Goal: Information Seeking & Learning: Learn about a topic

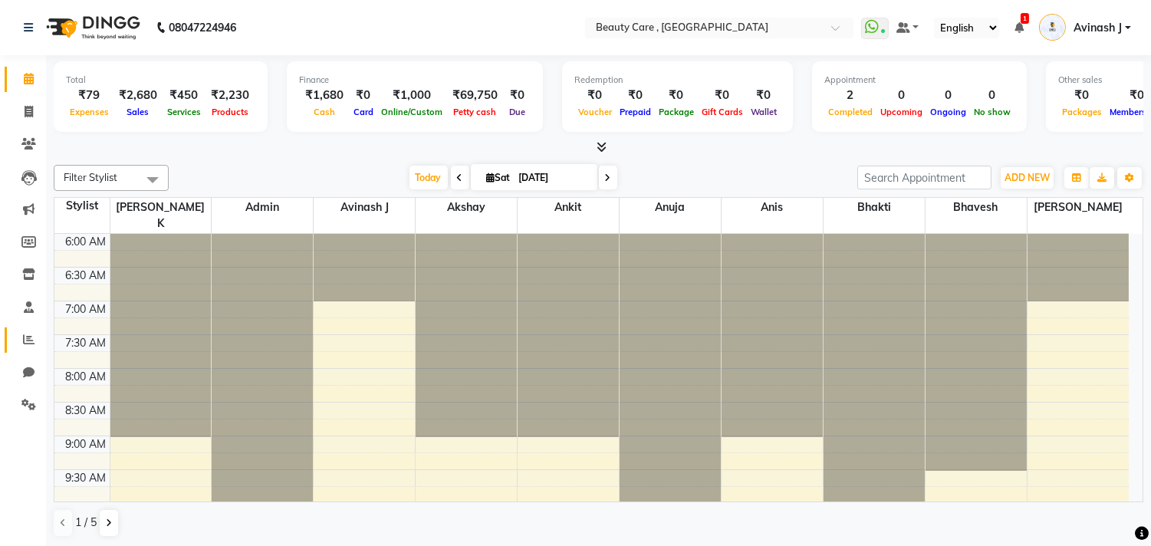
click at [19, 331] on span at bounding box center [28, 340] width 27 height 18
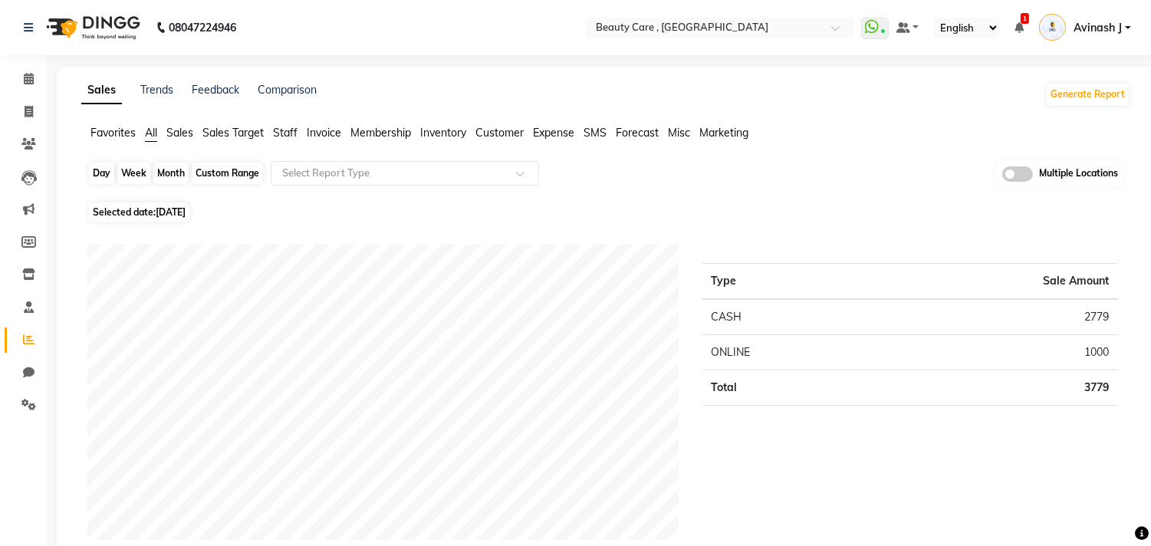
click at [97, 169] on div "Day" at bounding box center [101, 173] width 25 height 21
select select "10"
select select "2025"
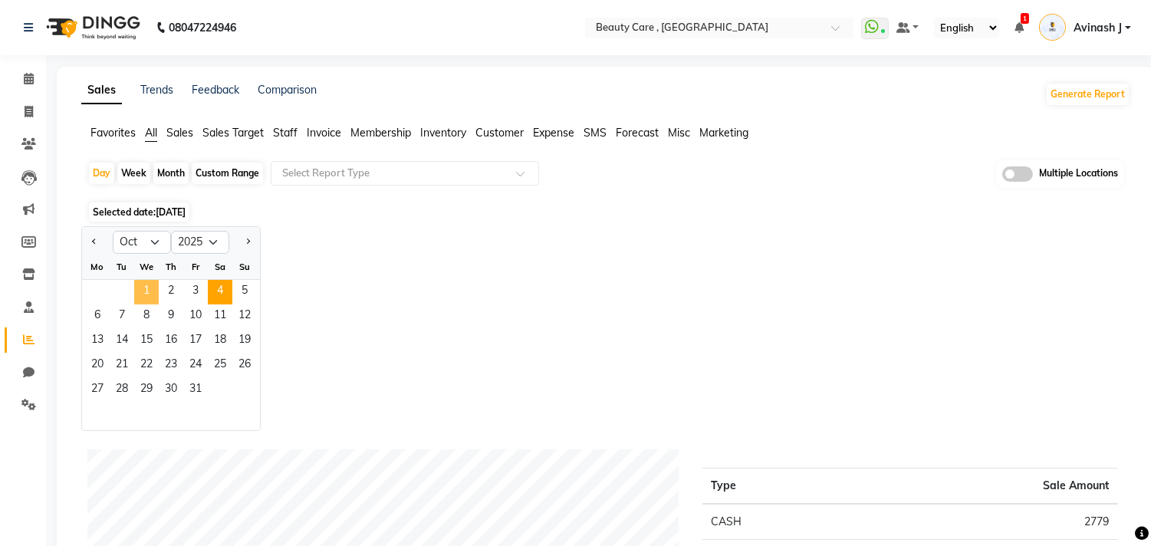
click at [146, 282] on span "1" at bounding box center [146, 292] width 25 height 25
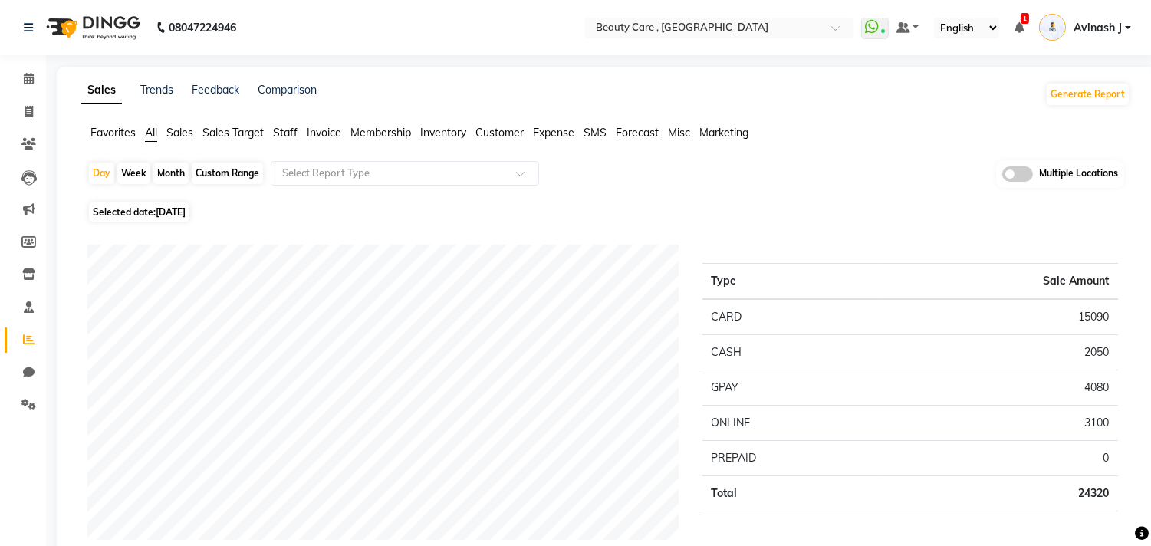
click at [278, 133] on span "Staff" at bounding box center [285, 133] width 25 height 14
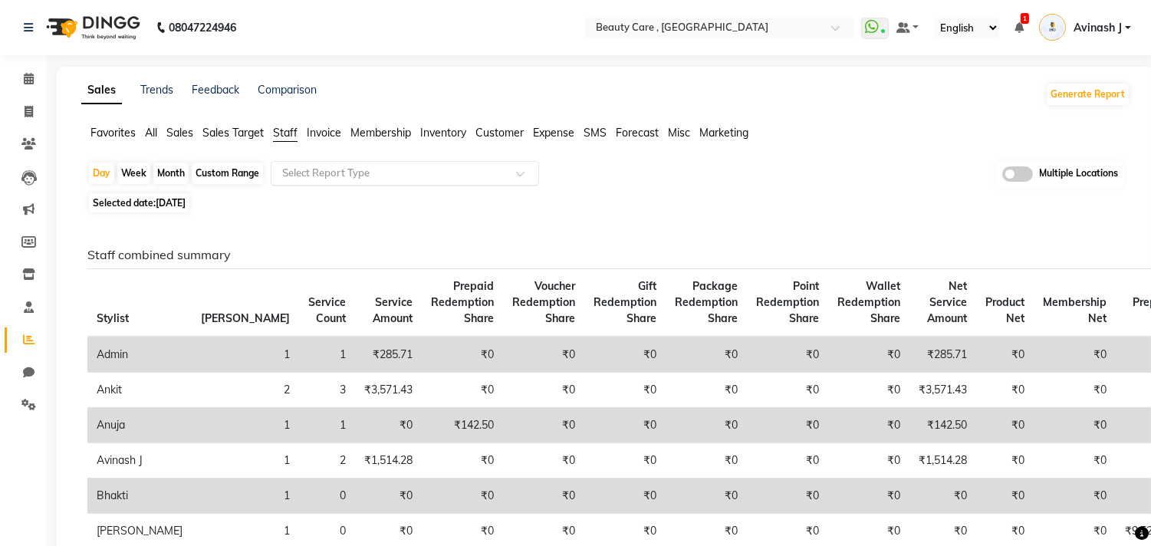
click at [312, 173] on input "text" at bounding box center [389, 173] width 221 height 15
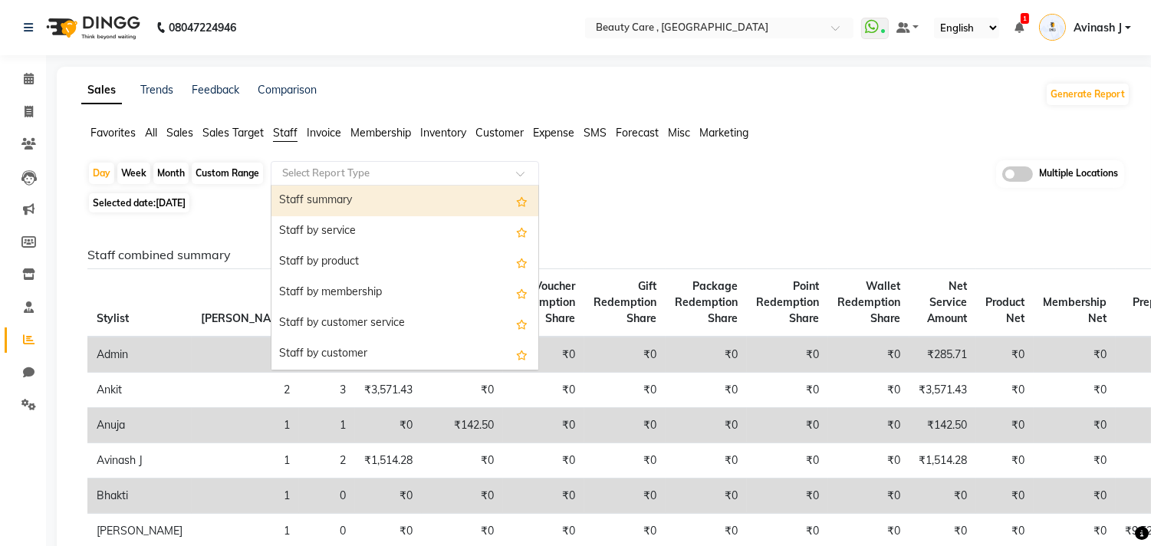
click at [311, 196] on div "Staff summary" at bounding box center [404, 201] width 267 height 31
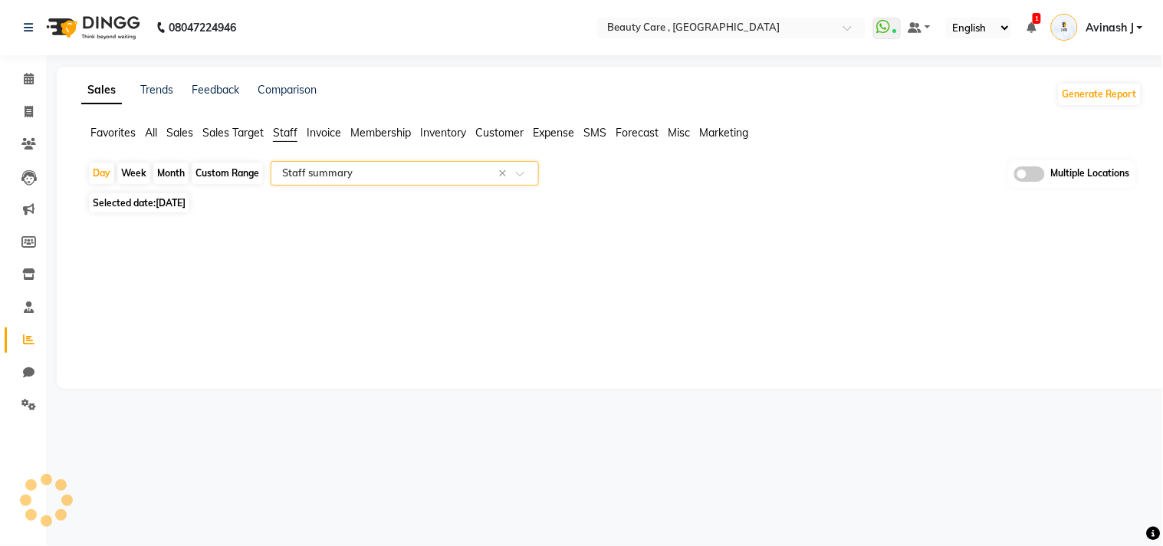
select select "csv"
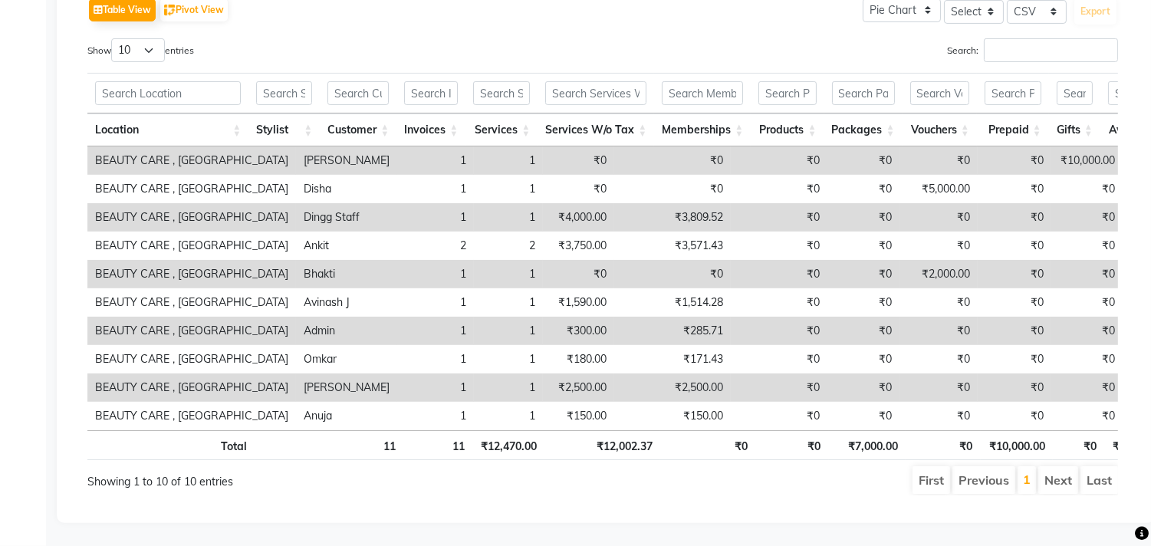
scroll to position [817, 0]
click at [397, 203] on td "1" at bounding box center [435, 217] width 77 height 28
click at [543, 203] on td "₹4,000.00" at bounding box center [578, 217] width 71 height 28
drag, startPoint x: 485, startPoint y: 181, endPoint x: 656, endPoint y: 186, distance: 171.0
click at [656, 203] on tr "BEAUTY CARE , Kandivali East Dingg Staff 1 1 ₹4,000.00 ₹3,809.52 ₹0 ₹0 ₹0 ₹0 ₹0…" at bounding box center [935, 217] width 1697 height 28
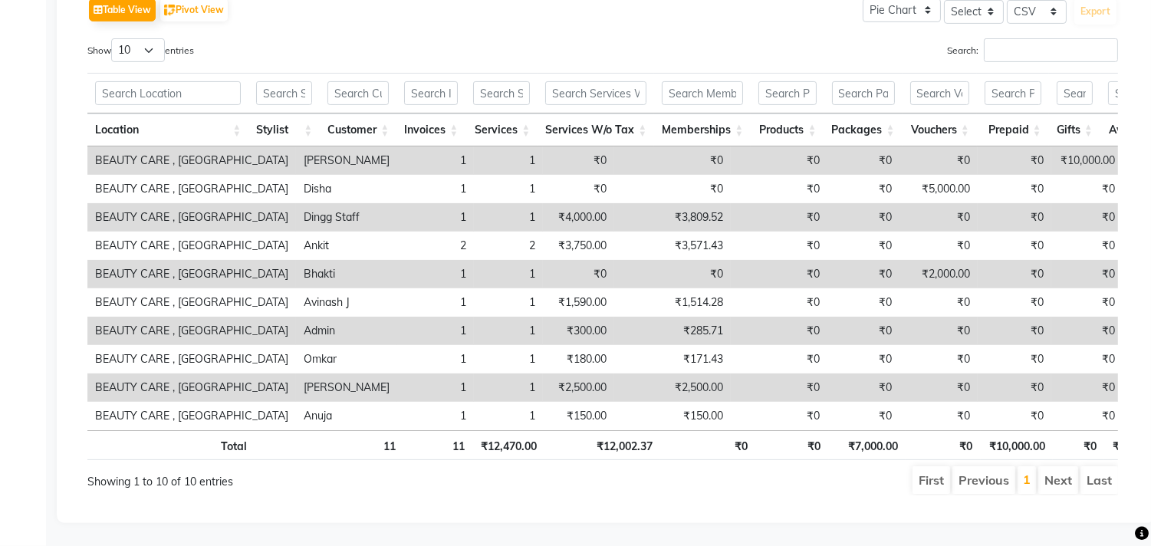
click at [543, 260] on td "₹0" at bounding box center [578, 274] width 71 height 28
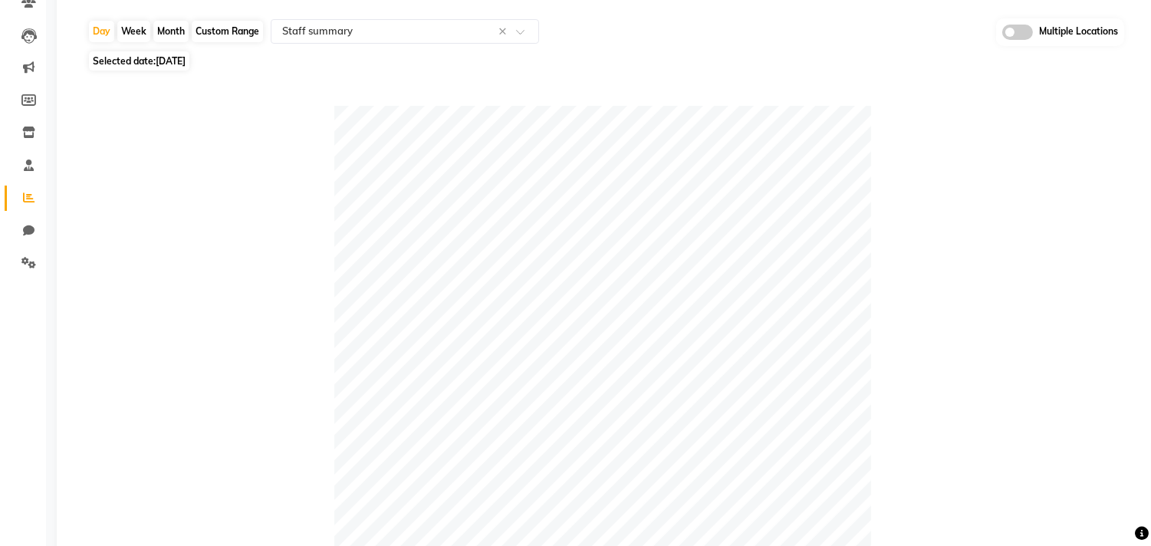
scroll to position [40, 0]
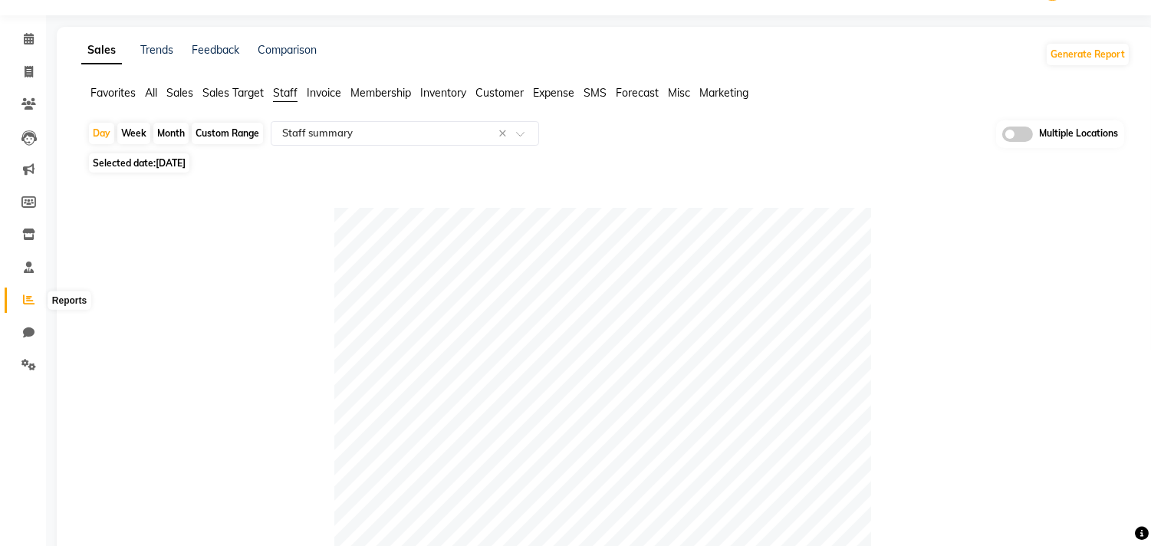
click at [25, 297] on icon at bounding box center [29, 300] width 12 height 12
click at [455, 97] on span "Inventory" at bounding box center [443, 93] width 46 height 14
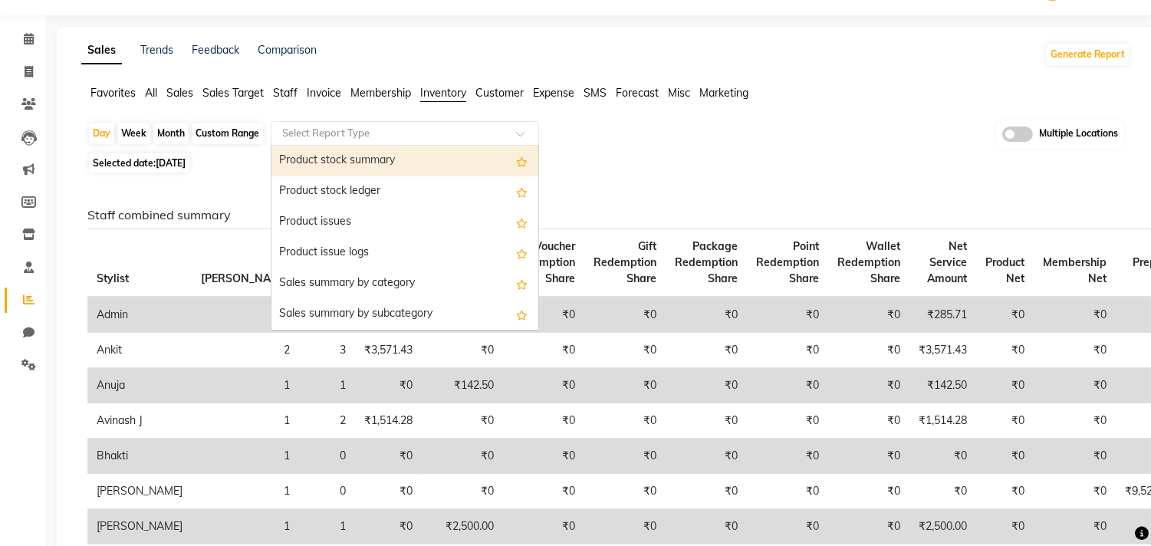
click at [399, 129] on input "text" at bounding box center [389, 133] width 221 height 15
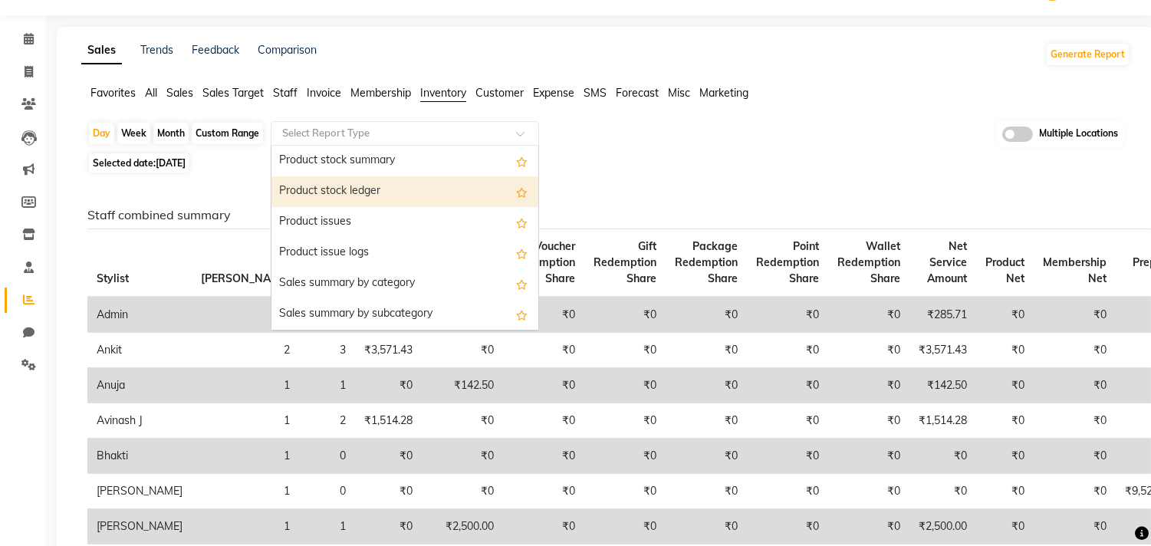
click at [366, 193] on div "Product stock ledger" at bounding box center [404, 191] width 267 height 31
select select "csv"
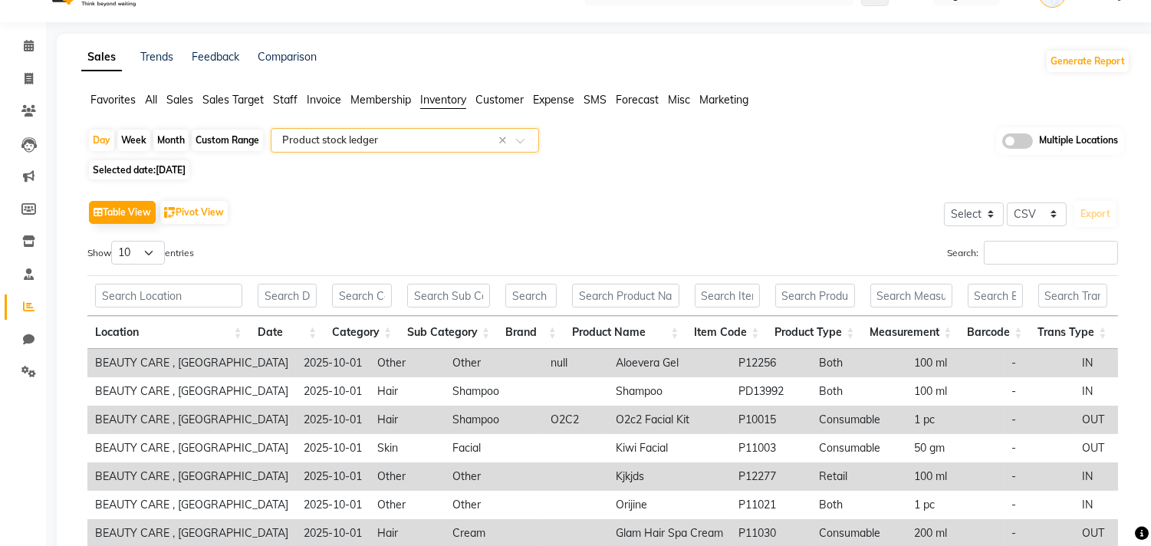
scroll to position [29, 0]
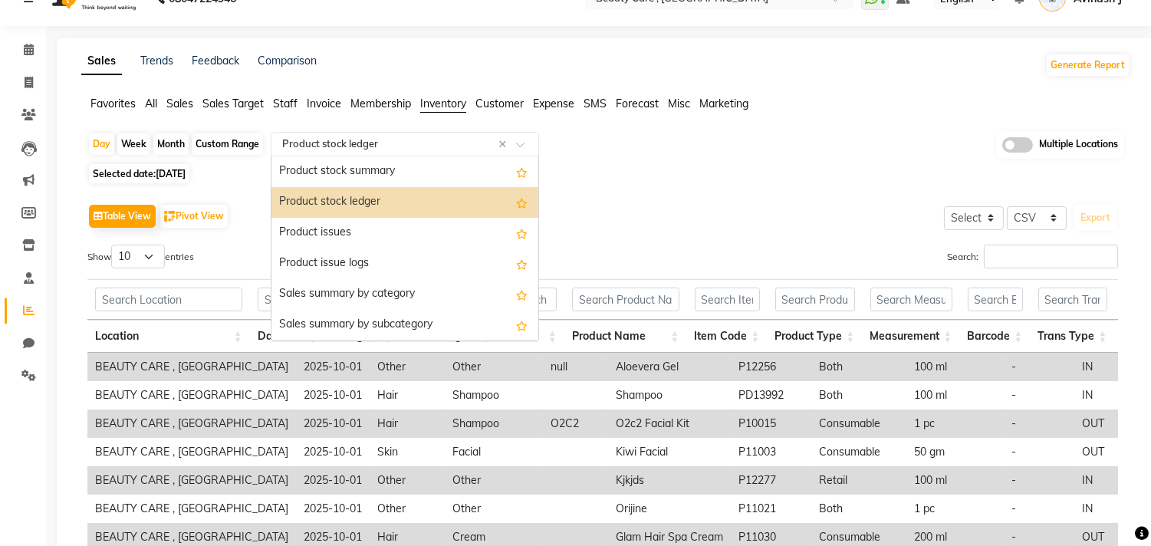
click at [322, 144] on input "text" at bounding box center [389, 143] width 221 height 15
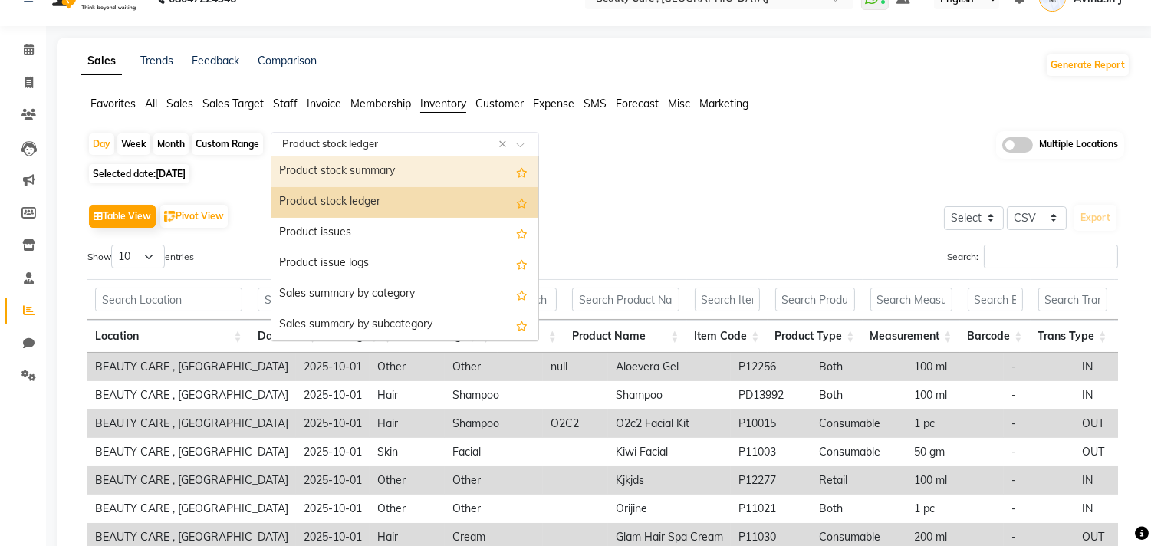
click at [441, 104] on span "Inventory" at bounding box center [443, 104] width 46 height 14
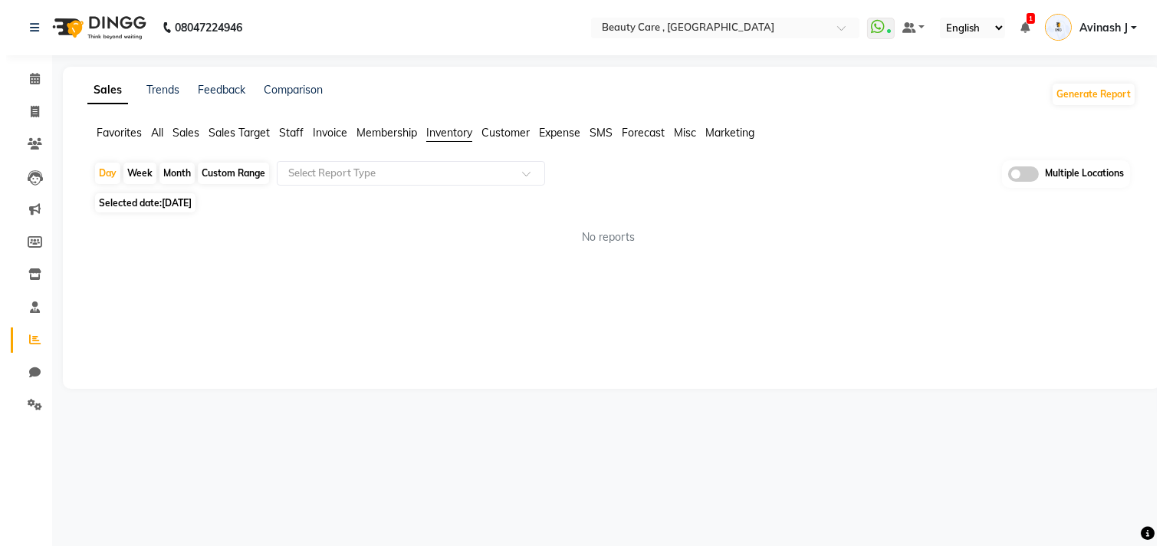
scroll to position [0, 0]
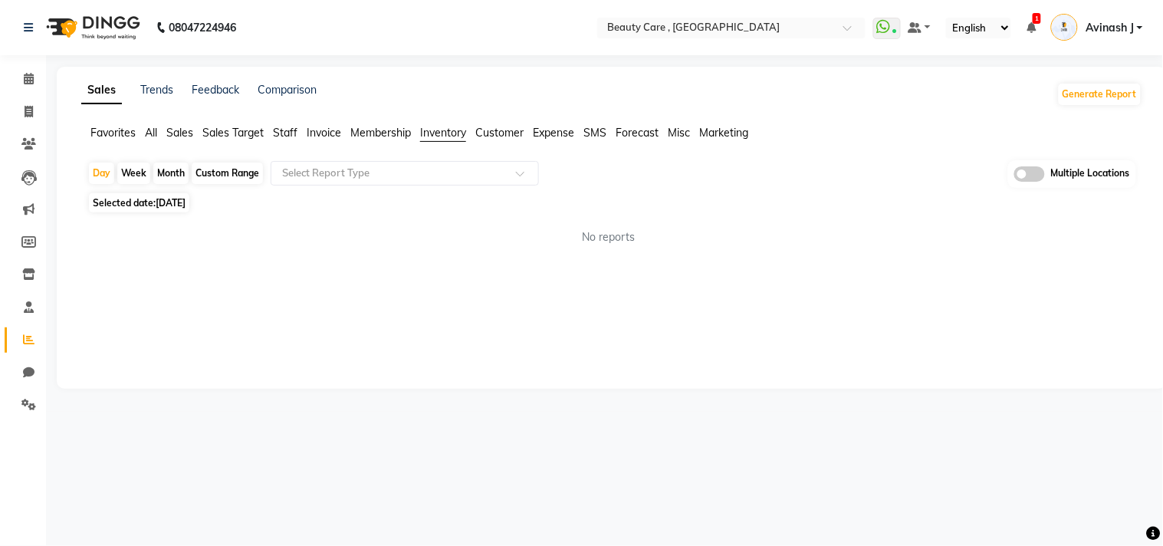
click at [433, 134] on span "Inventory" at bounding box center [443, 133] width 46 height 14
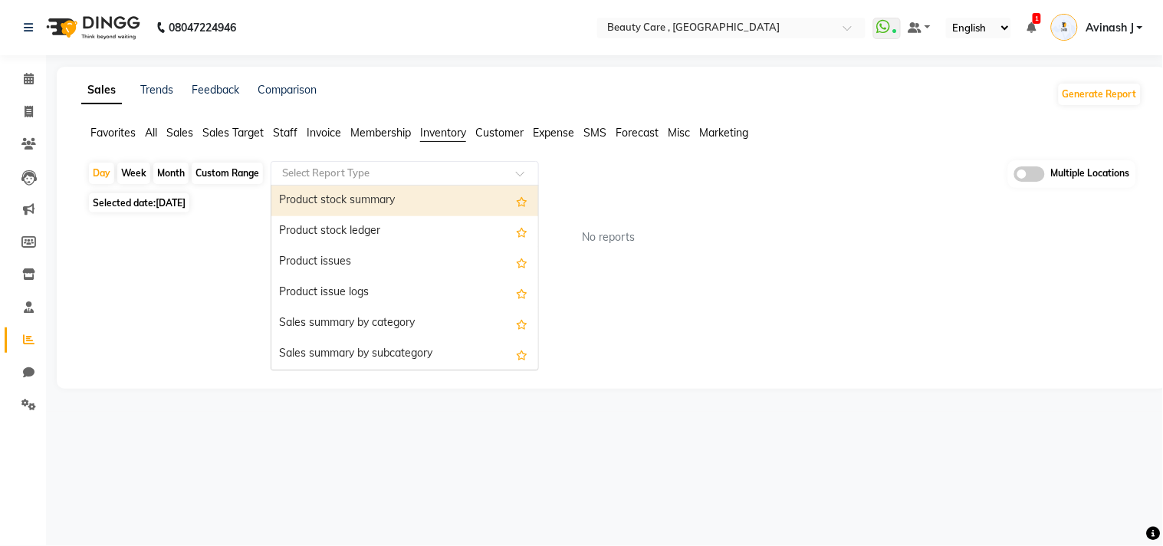
click at [396, 171] on input "text" at bounding box center [389, 173] width 221 height 15
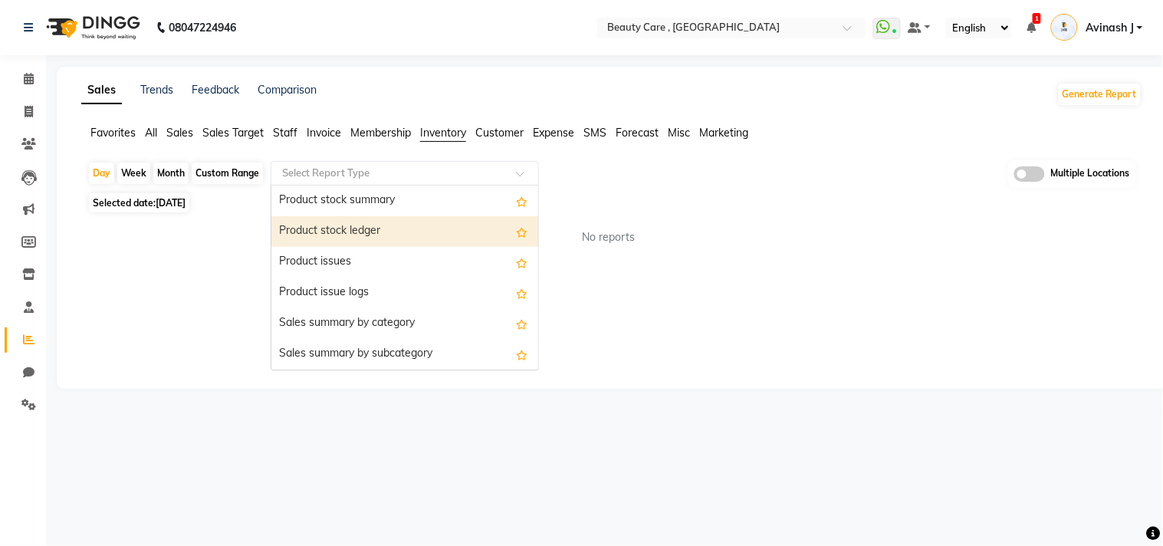
click at [310, 236] on div "Product stock ledger" at bounding box center [404, 231] width 267 height 31
select select "csv"
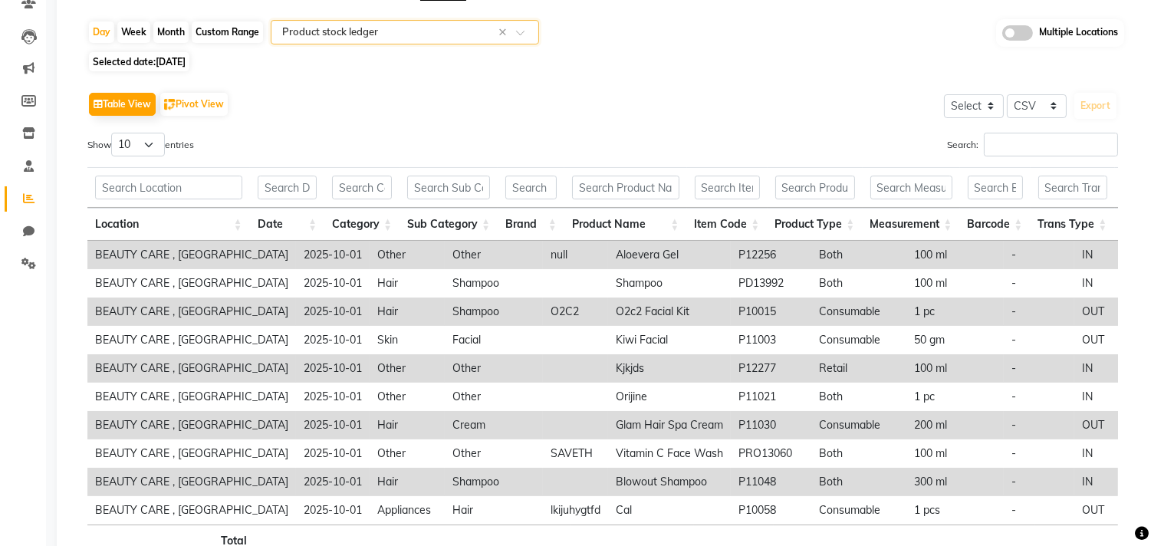
scroll to position [6, 0]
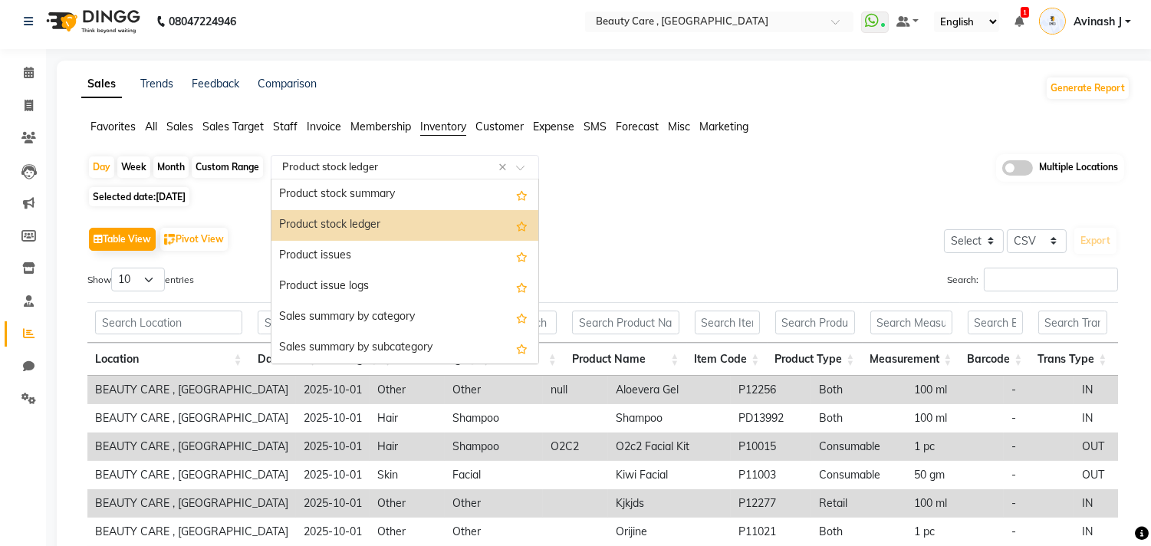
click at [319, 166] on input "text" at bounding box center [389, 166] width 221 height 15
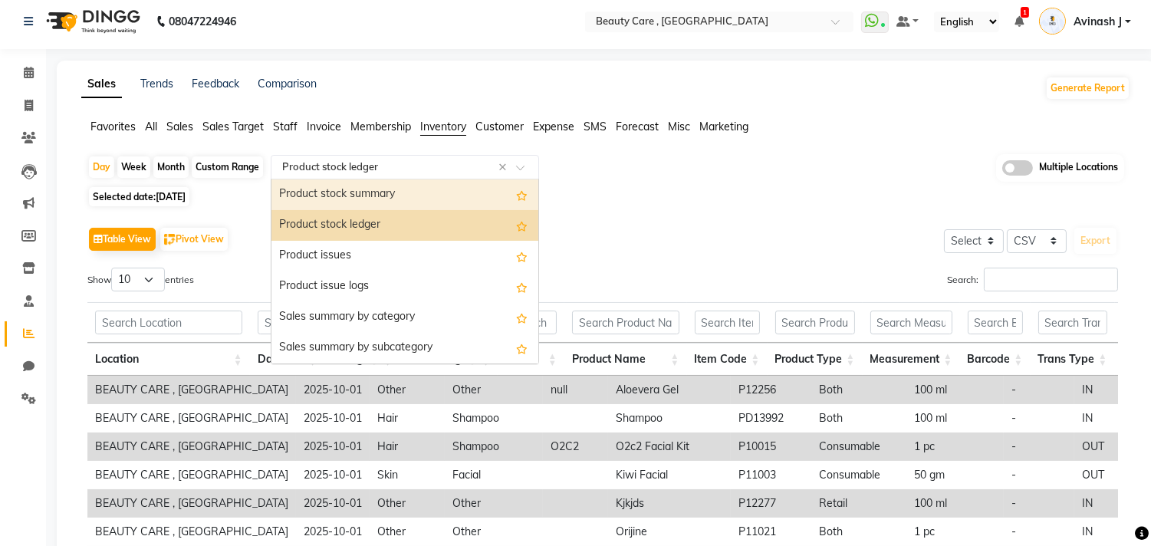
click at [331, 167] on input "text" at bounding box center [389, 166] width 221 height 15
click at [353, 167] on input "text" at bounding box center [389, 166] width 221 height 15
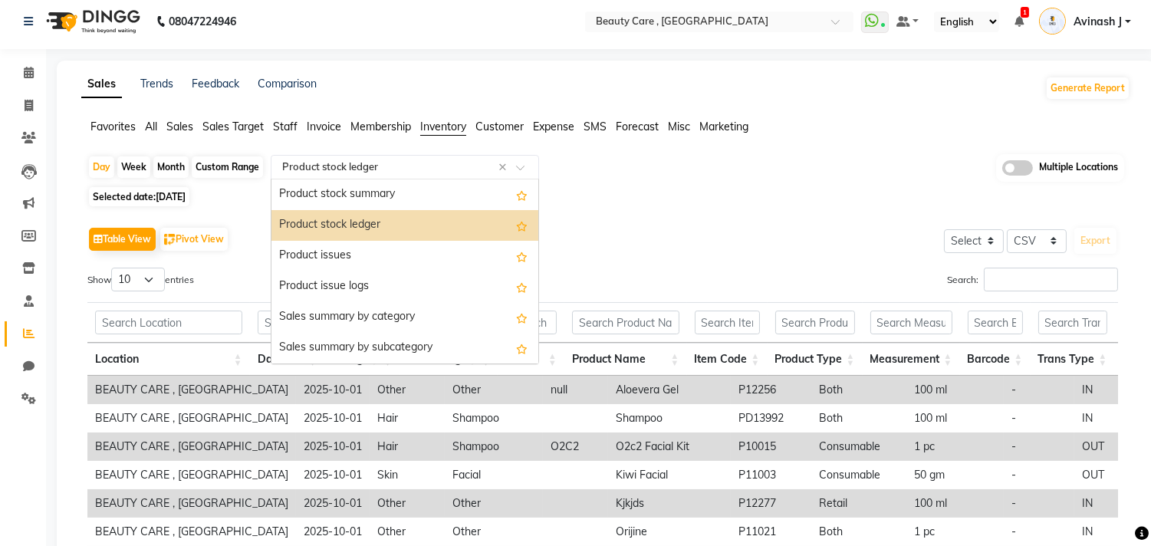
click at [307, 227] on div "Product stock ledger" at bounding box center [404, 225] width 267 height 31
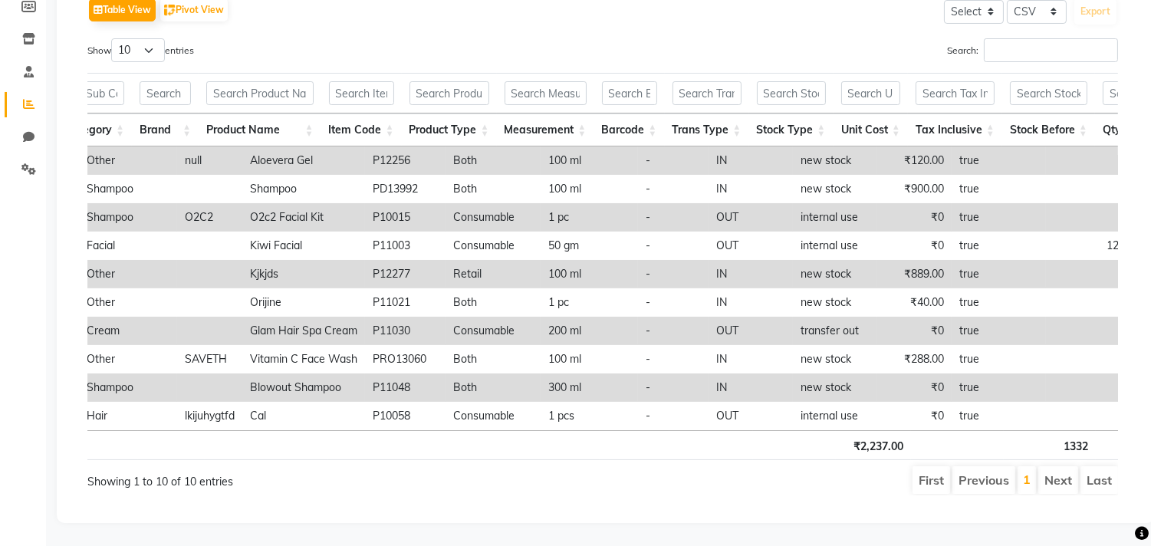
scroll to position [0, 466]
